Goal: Navigation & Orientation: Find specific page/section

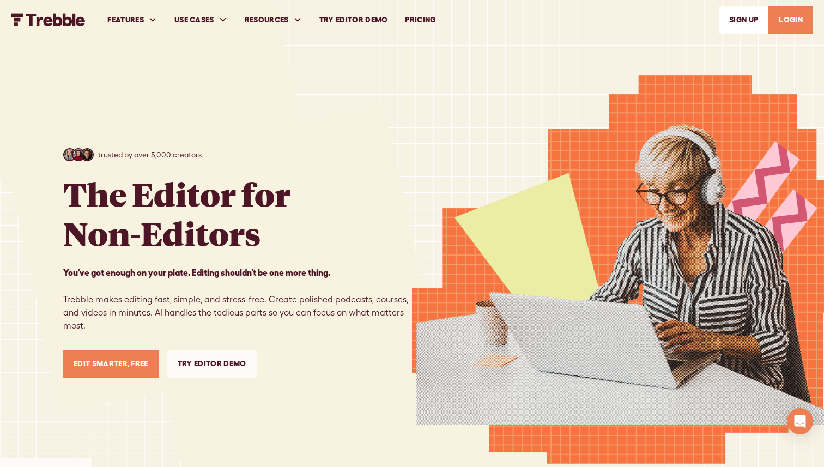
click at [798, 20] on link "LOGIN" at bounding box center [791, 20] width 45 height 28
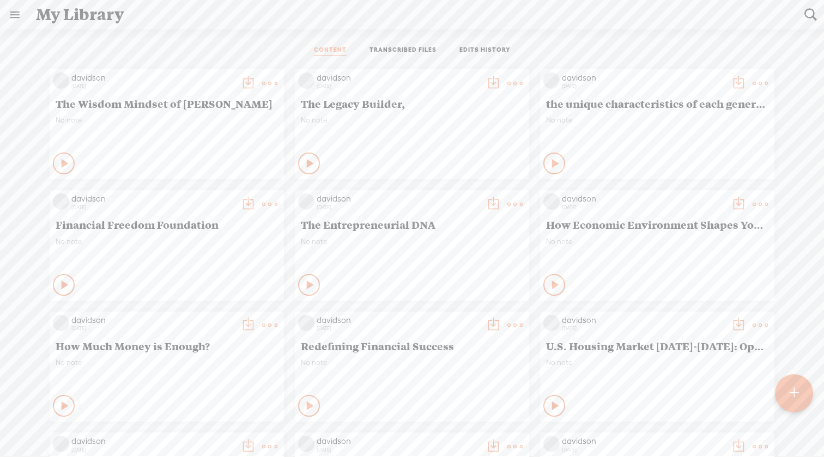
click at [307, 163] on icon at bounding box center [310, 163] width 11 height 11
click at [802, 59] on div at bounding box center [801, 60] width 2 height 3
click at [301, 168] on div "Play Content" at bounding box center [309, 164] width 22 height 22
click at [15, 17] on link at bounding box center [15, 15] width 28 height 28
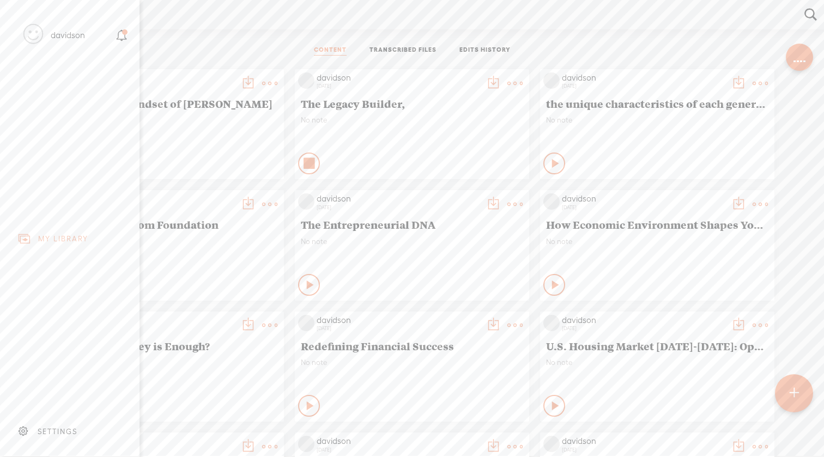
click at [73, 237] on div "MY LIBRARY" at bounding box center [63, 238] width 50 height 9
click at [70, 39] on div "davidson" at bounding box center [68, 35] width 34 height 11
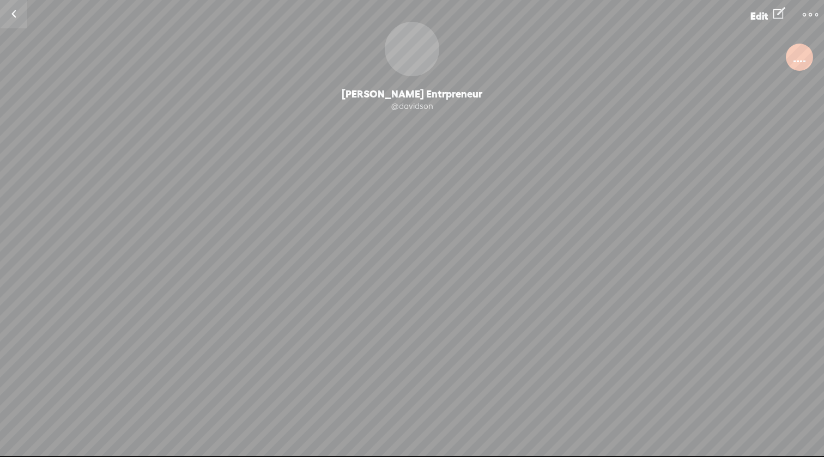
click at [17, 17] on link at bounding box center [13, 14] width 27 height 28
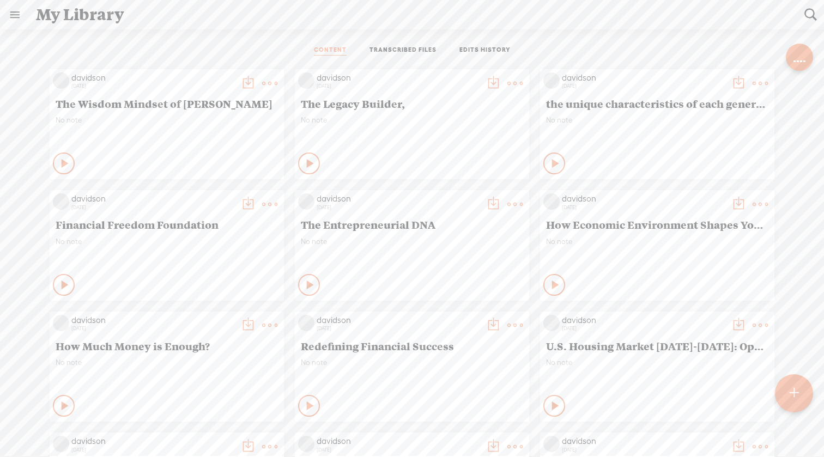
click at [14, 19] on link at bounding box center [15, 15] width 28 height 28
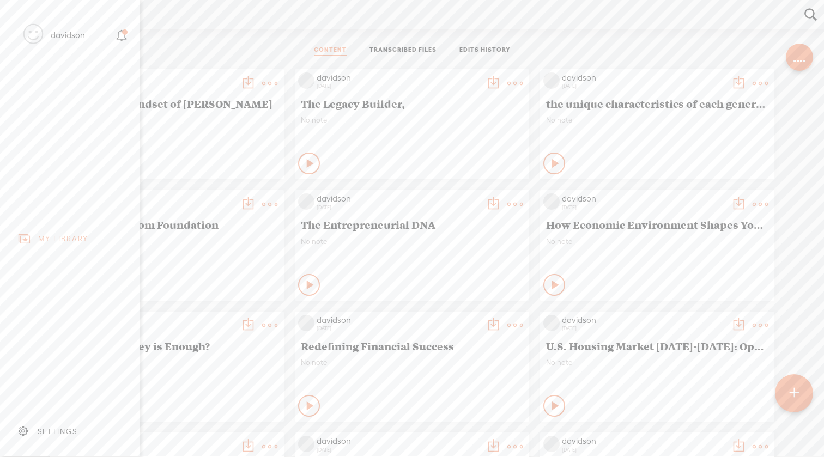
click at [48, 432] on div "SETTINGS" at bounding box center [58, 431] width 40 height 9
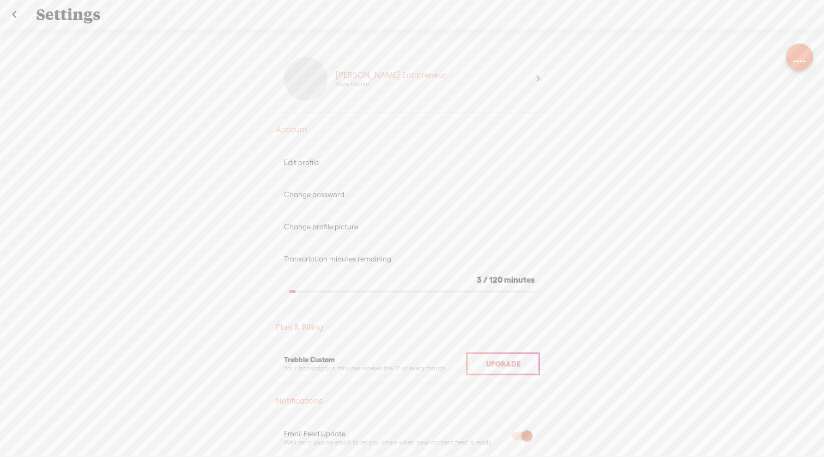
click at [14, 17] on link at bounding box center [14, 15] width 27 height 28
